Goal: Task Accomplishment & Management: Complete application form

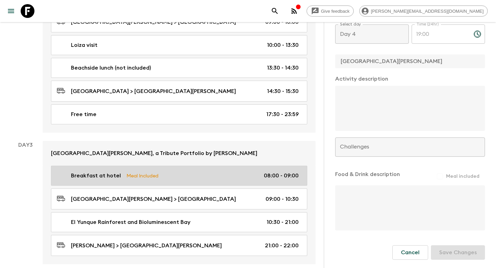
scroll to position [337, 0]
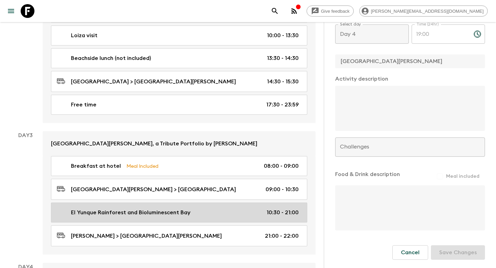
click at [223, 203] on link "El Yunque Rainforest and Bioluminescent Bay 10:30 - 21:00" at bounding box center [179, 213] width 256 height 20
type input "El Yunque Rainforest and Bioluminescent Bay"
type input "El Yunque rainforest and bioluminescent bay adventure"
type input "El Yunque National Park"
type input "Mosquito Bay"
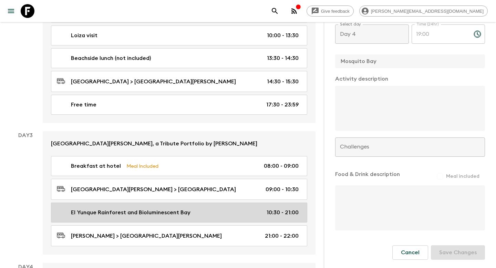
type input "Day 3"
type input "10:30"
type input "Day 3"
type input "21:00"
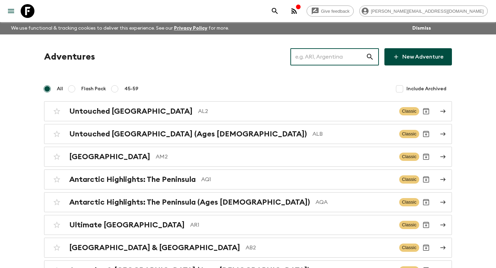
click at [309, 54] on input "text" at bounding box center [327, 56] width 75 height 19
